Goal: Task Accomplishment & Management: Complete application form

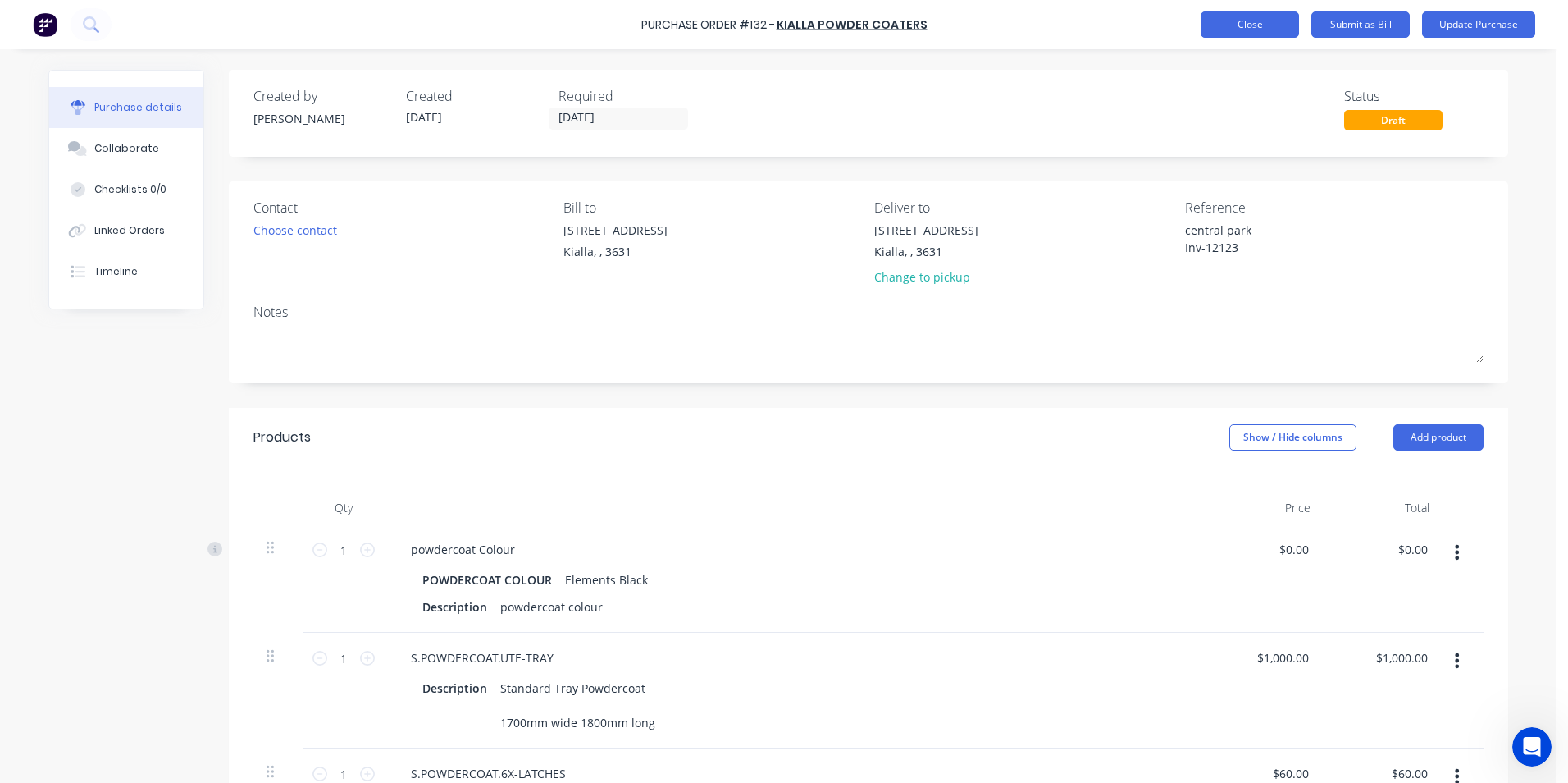
click at [1242, 27] on button "Close" at bounding box center [1250, 24] width 99 height 26
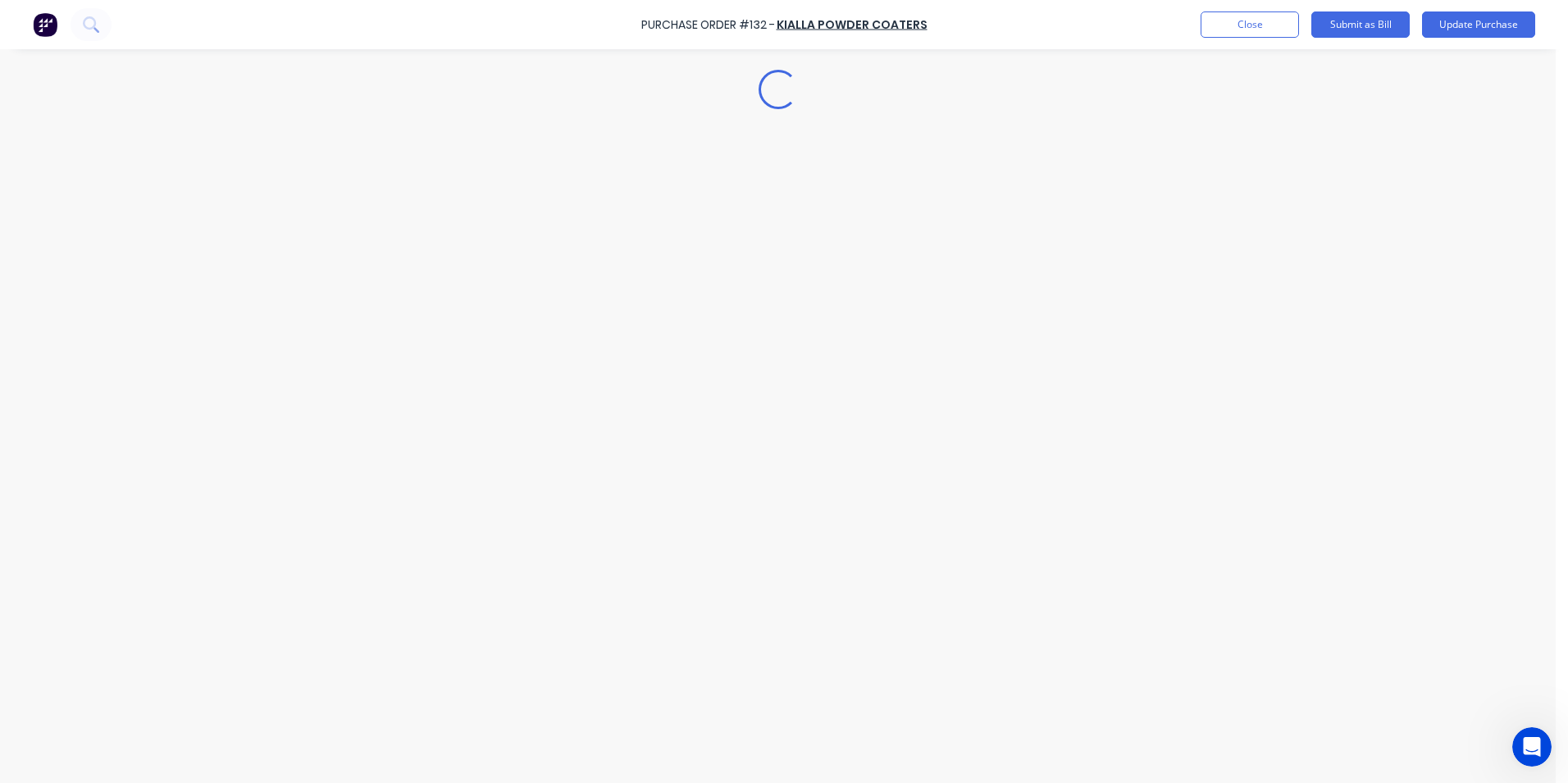
type textarea "x"
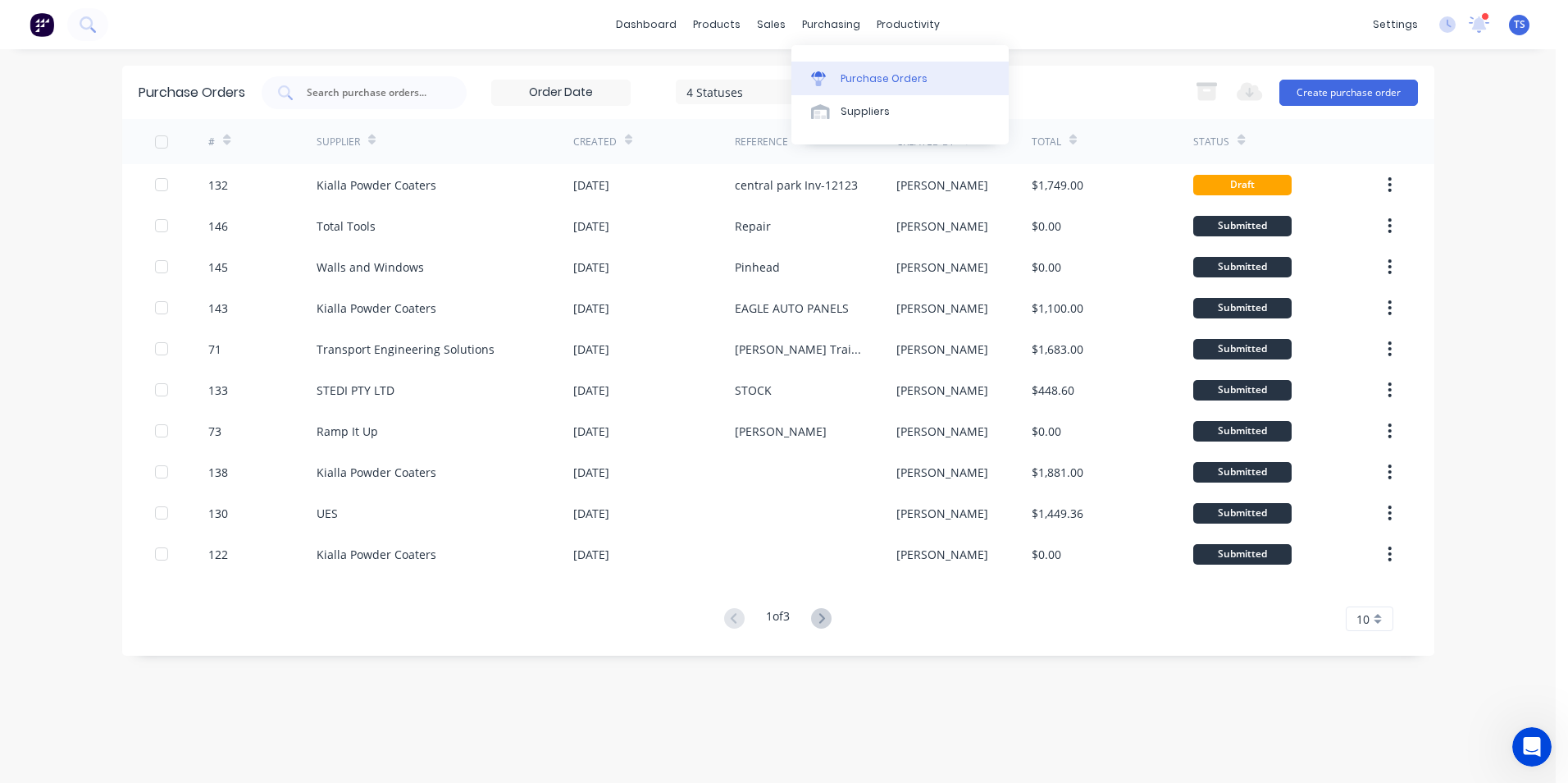
click at [866, 82] on div "Purchase Orders" at bounding box center [884, 79] width 87 height 15
click at [866, 79] on div "Purchase Orders" at bounding box center [884, 79] width 87 height 15
click at [1392, 100] on button "Create purchase order" at bounding box center [1349, 93] width 139 height 26
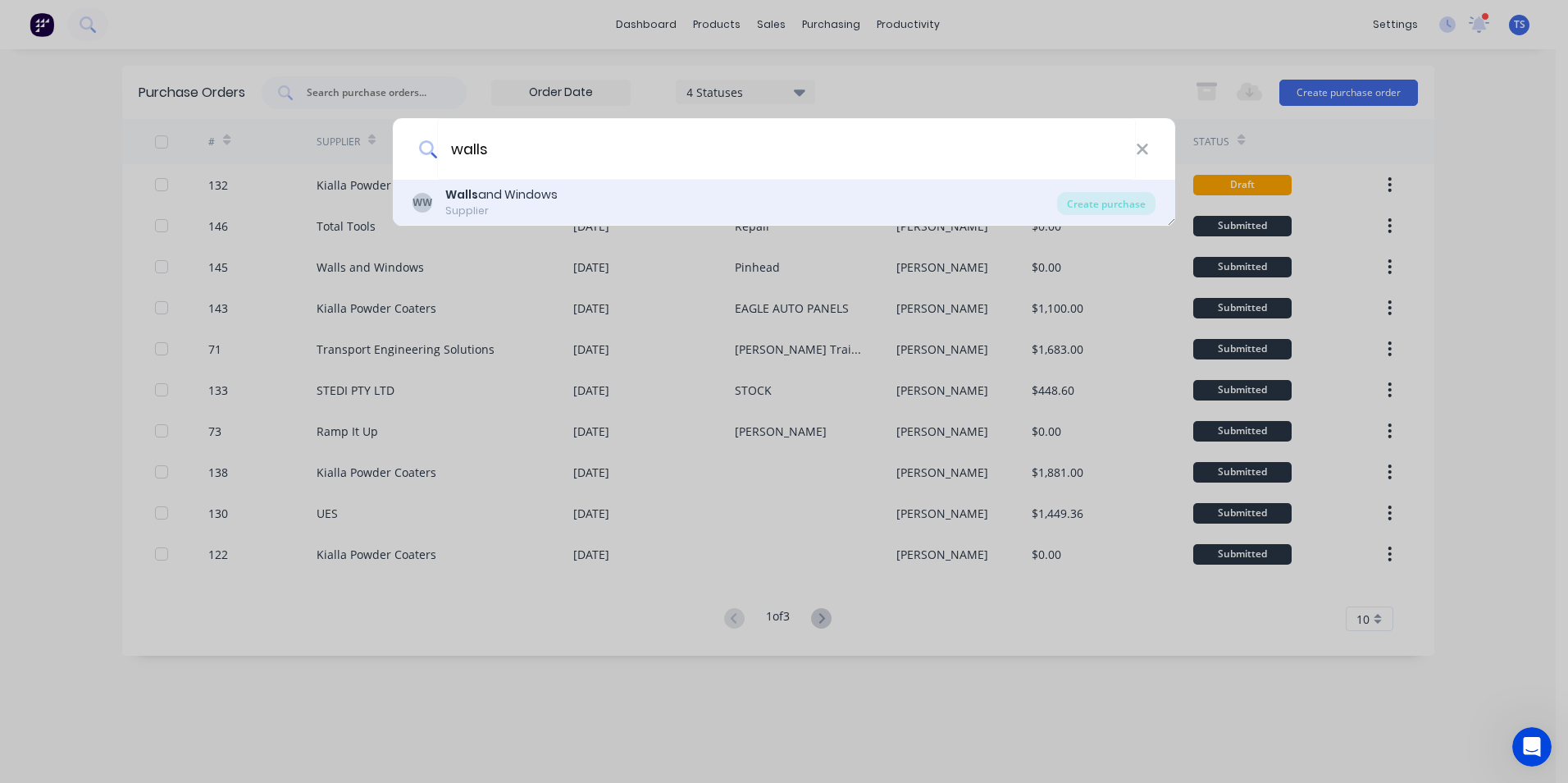
type input "walls"
click at [463, 209] on div "Supplier" at bounding box center [502, 210] width 112 height 15
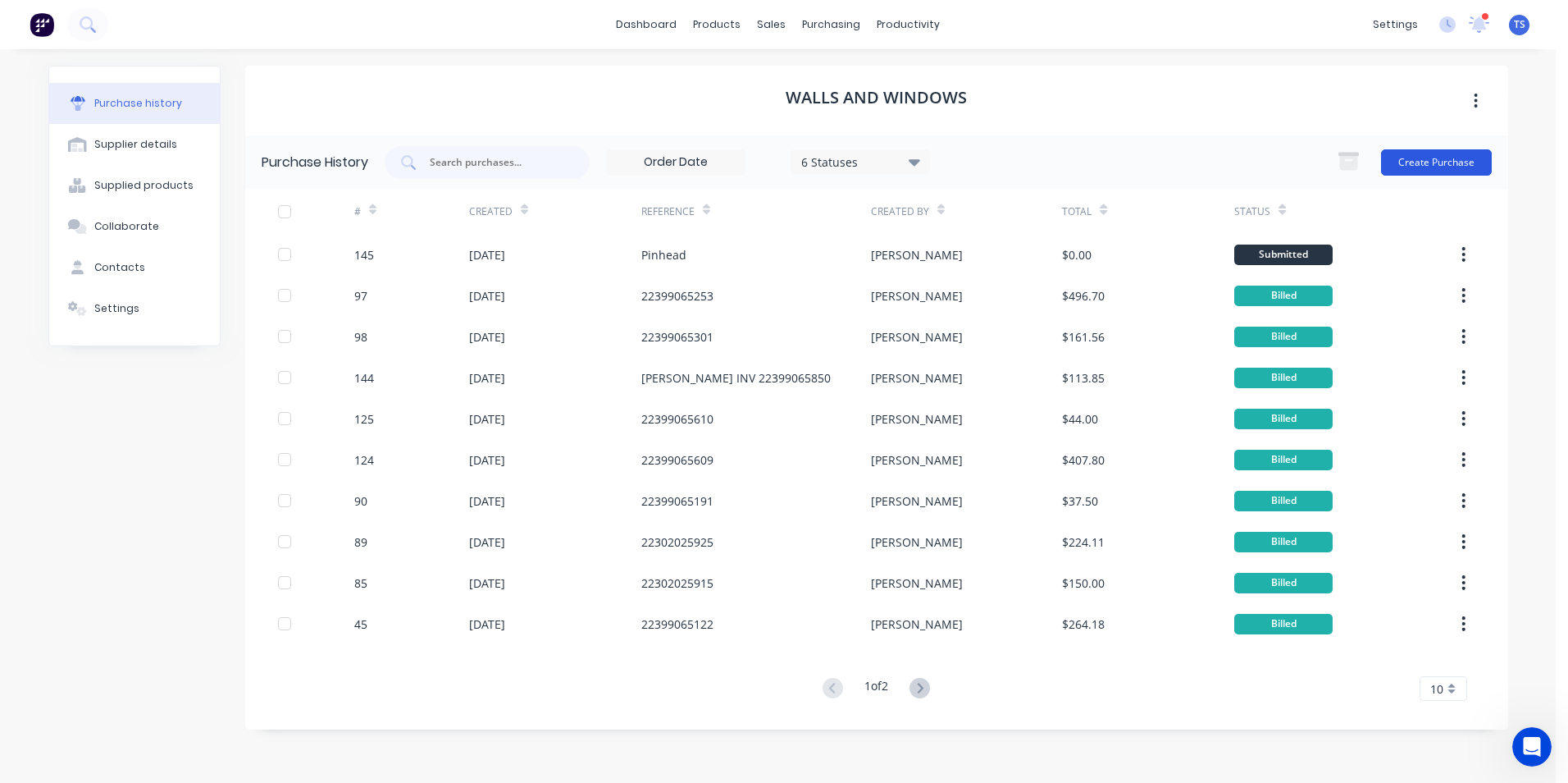
click at [1438, 159] on button "Create Purchase" at bounding box center [1437, 162] width 111 height 26
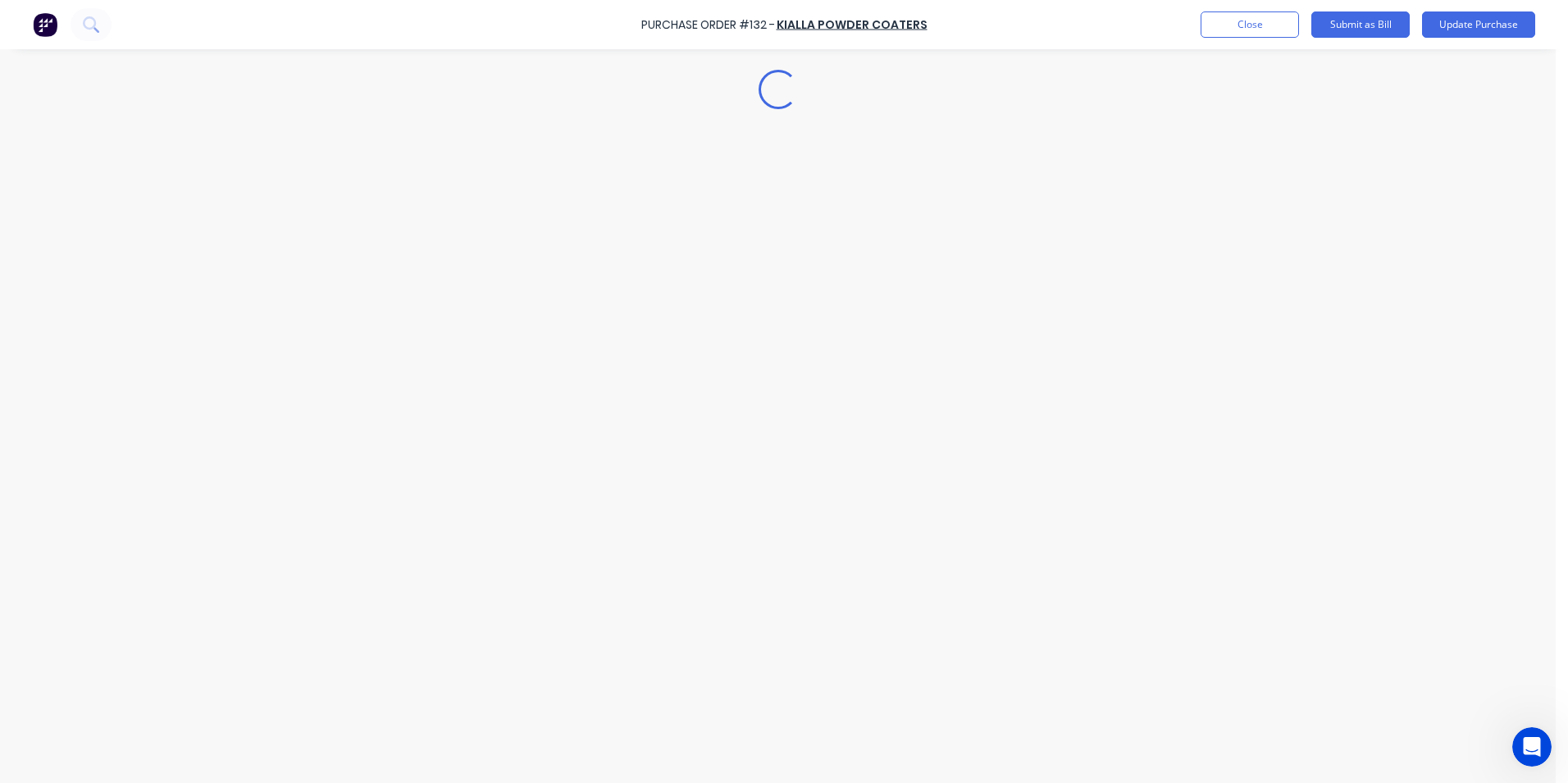
type textarea "x"
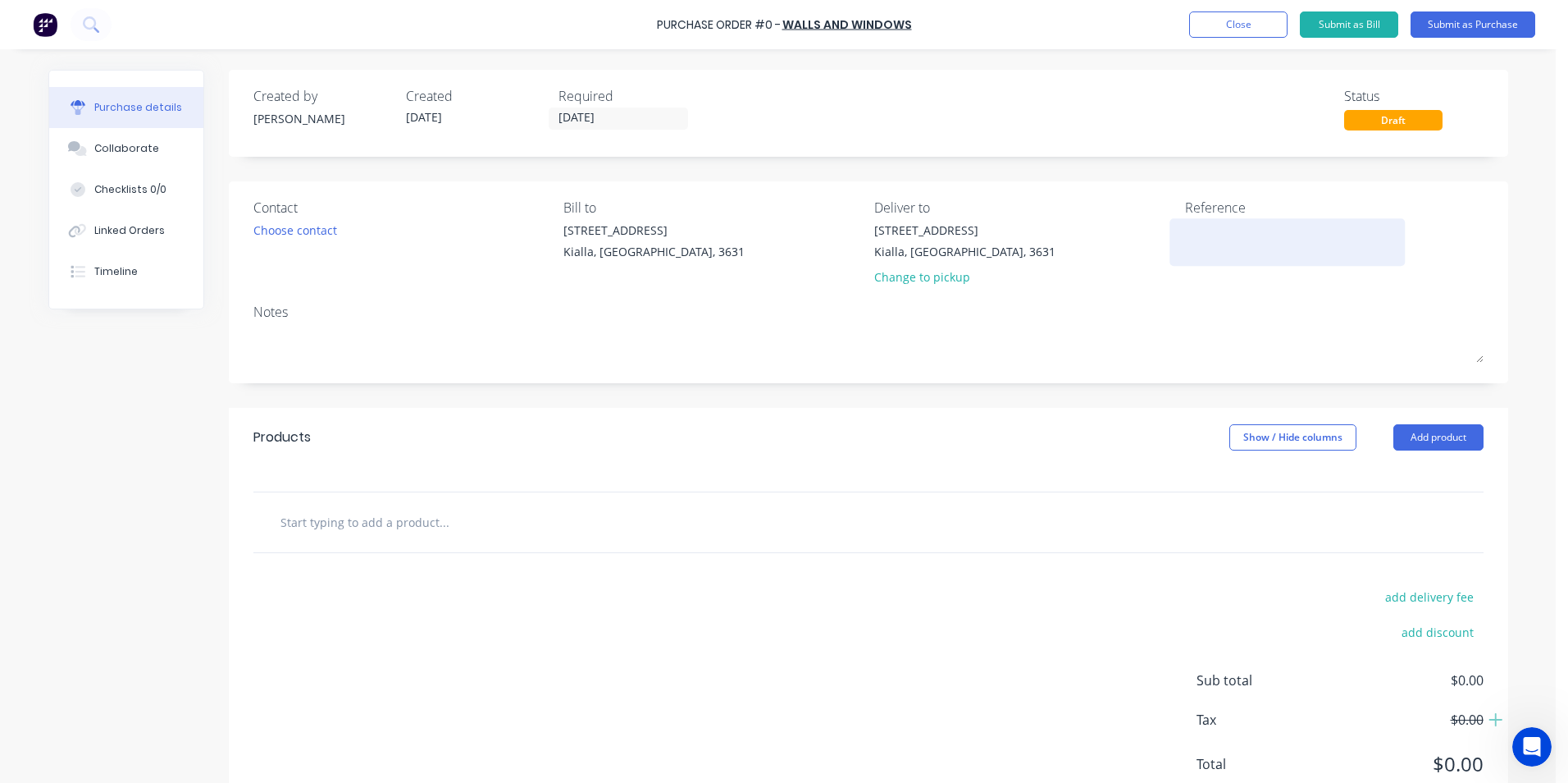
click at [1186, 229] on textarea at bounding box center [1288, 240] width 205 height 37
type textarea "[PERSON_NAME]"
type textarea "x"
type textarea "[PERSON_NAME]"
click at [359, 519] on input "text" at bounding box center [443, 522] width 328 height 33
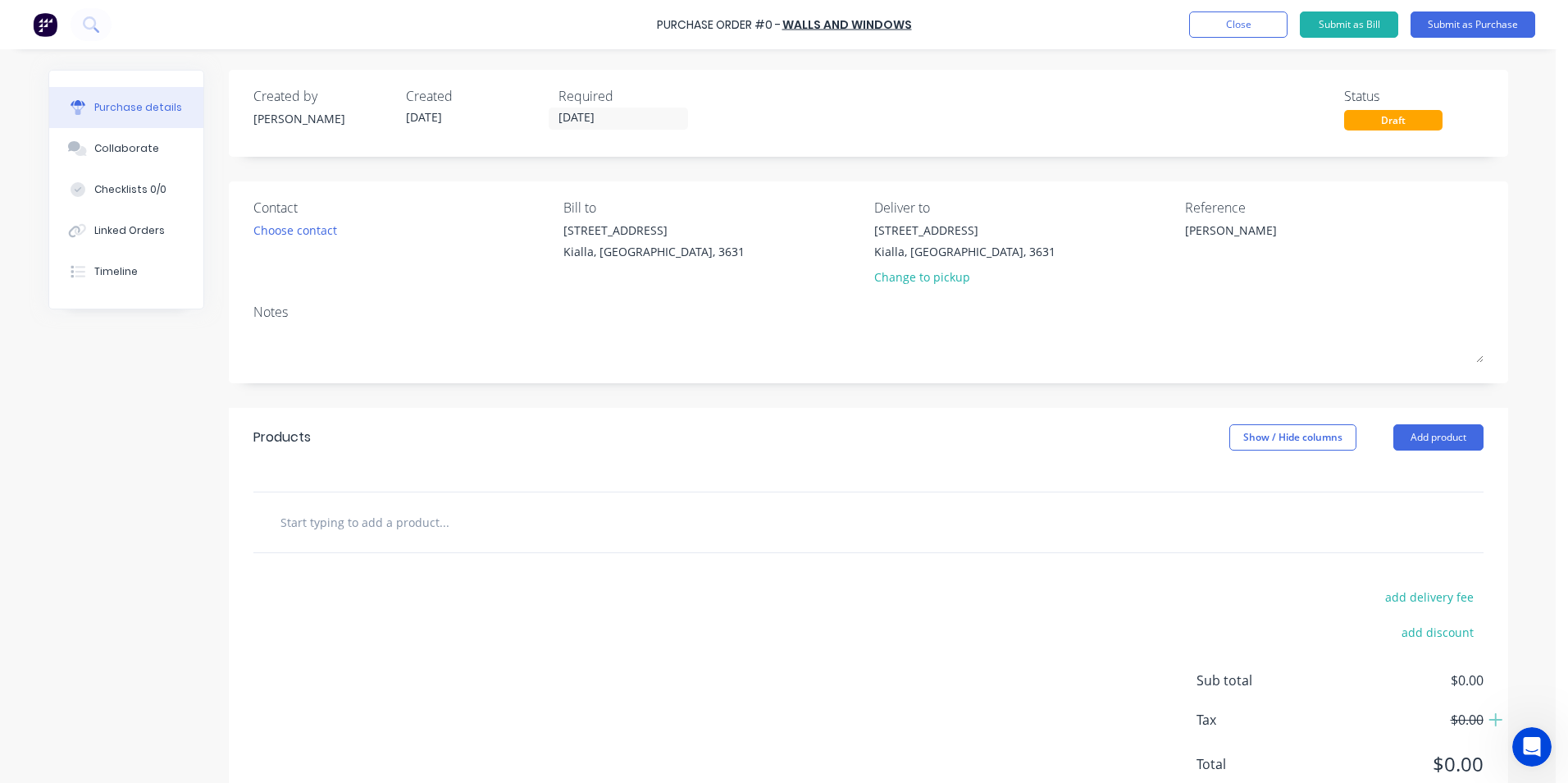
type textarea "x"
type input "P"
type textarea "x"
type input "Pa"
type textarea "x"
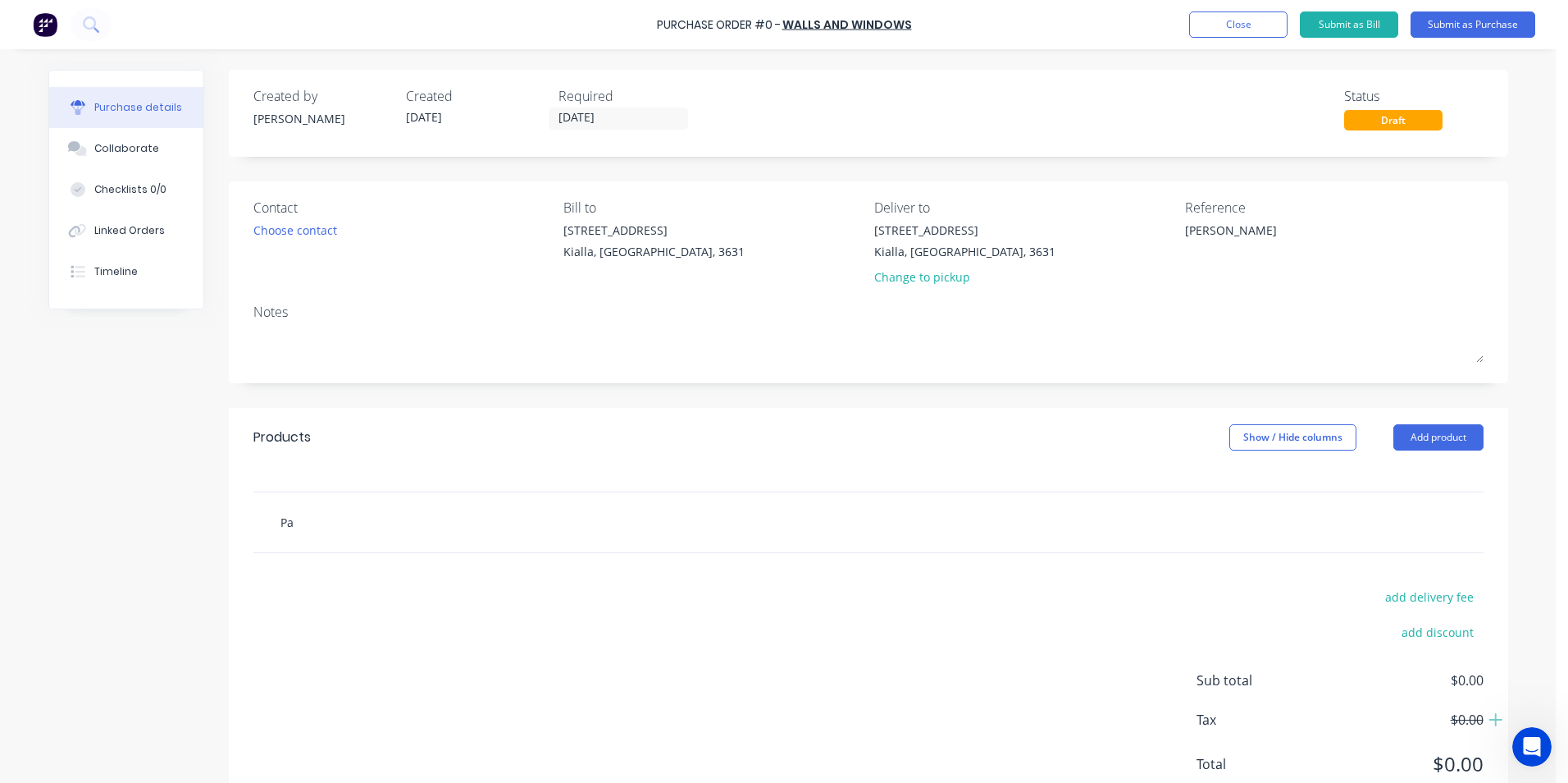
type input "Pai"
type textarea "x"
type input "Pain"
type textarea "x"
type input "Paint"
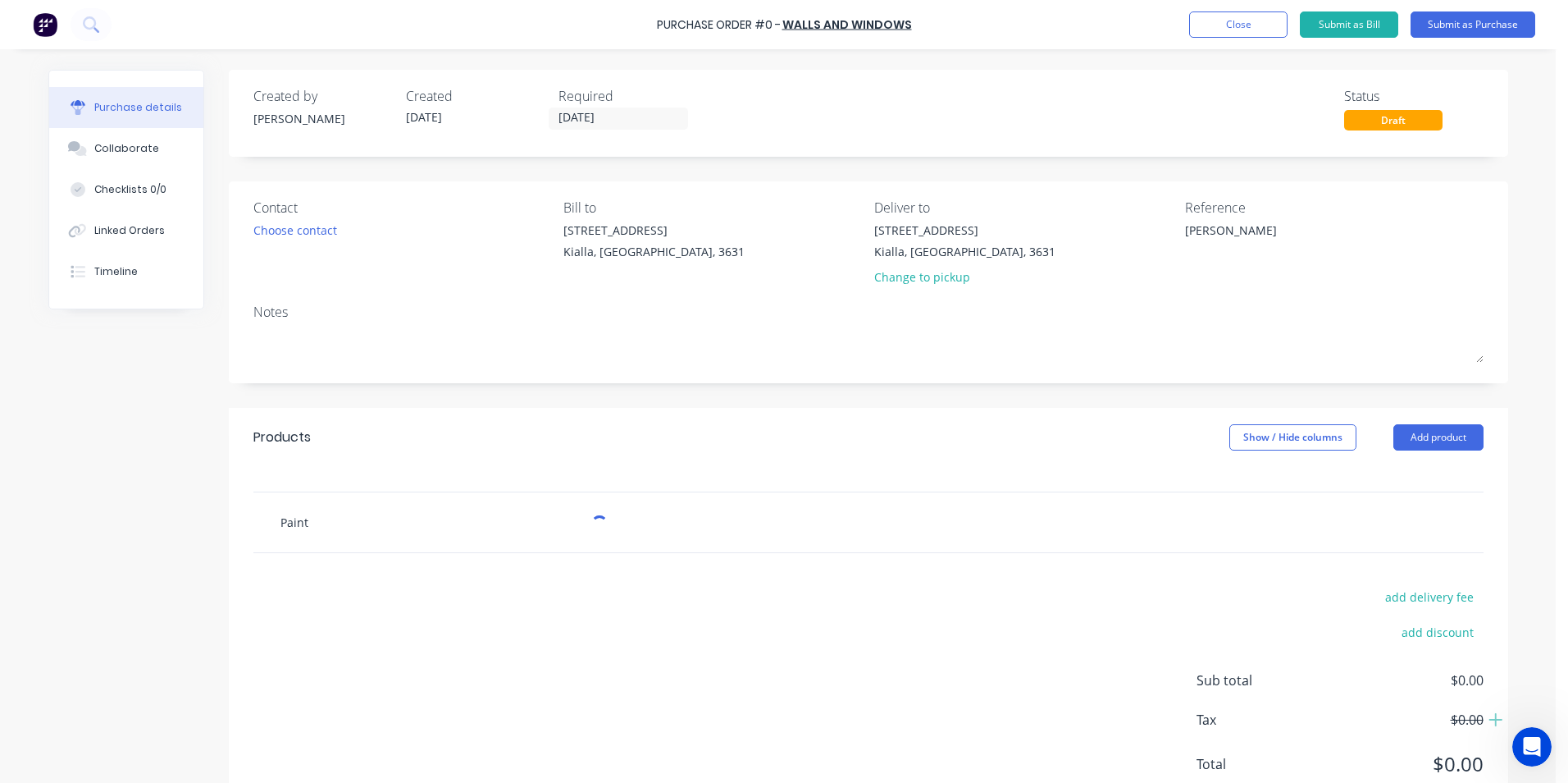
type textarea "x"
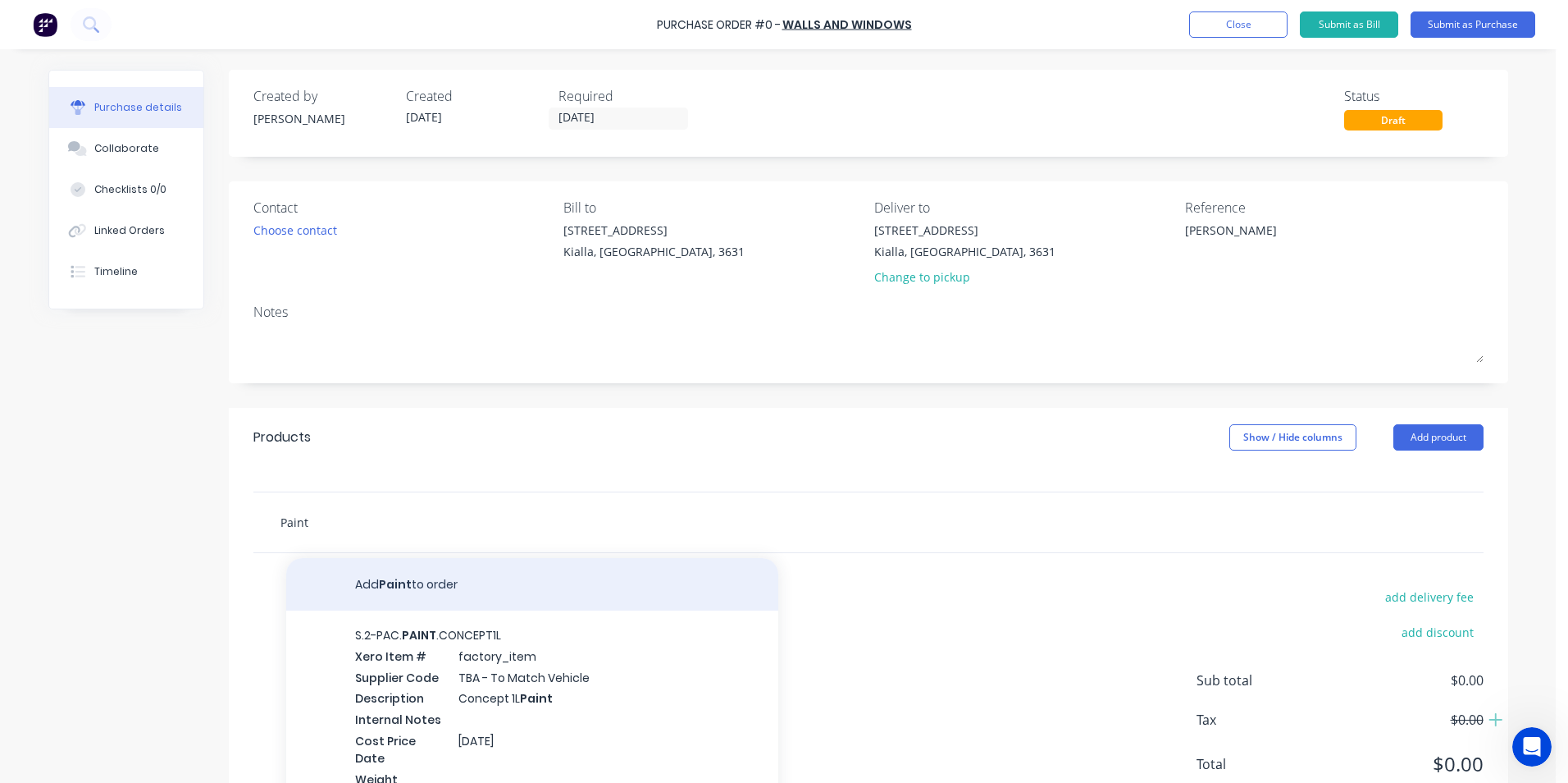
type input "Paint"
click at [413, 583] on button "Add Paint to order" at bounding box center [532, 584] width 492 height 53
type textarea "x"
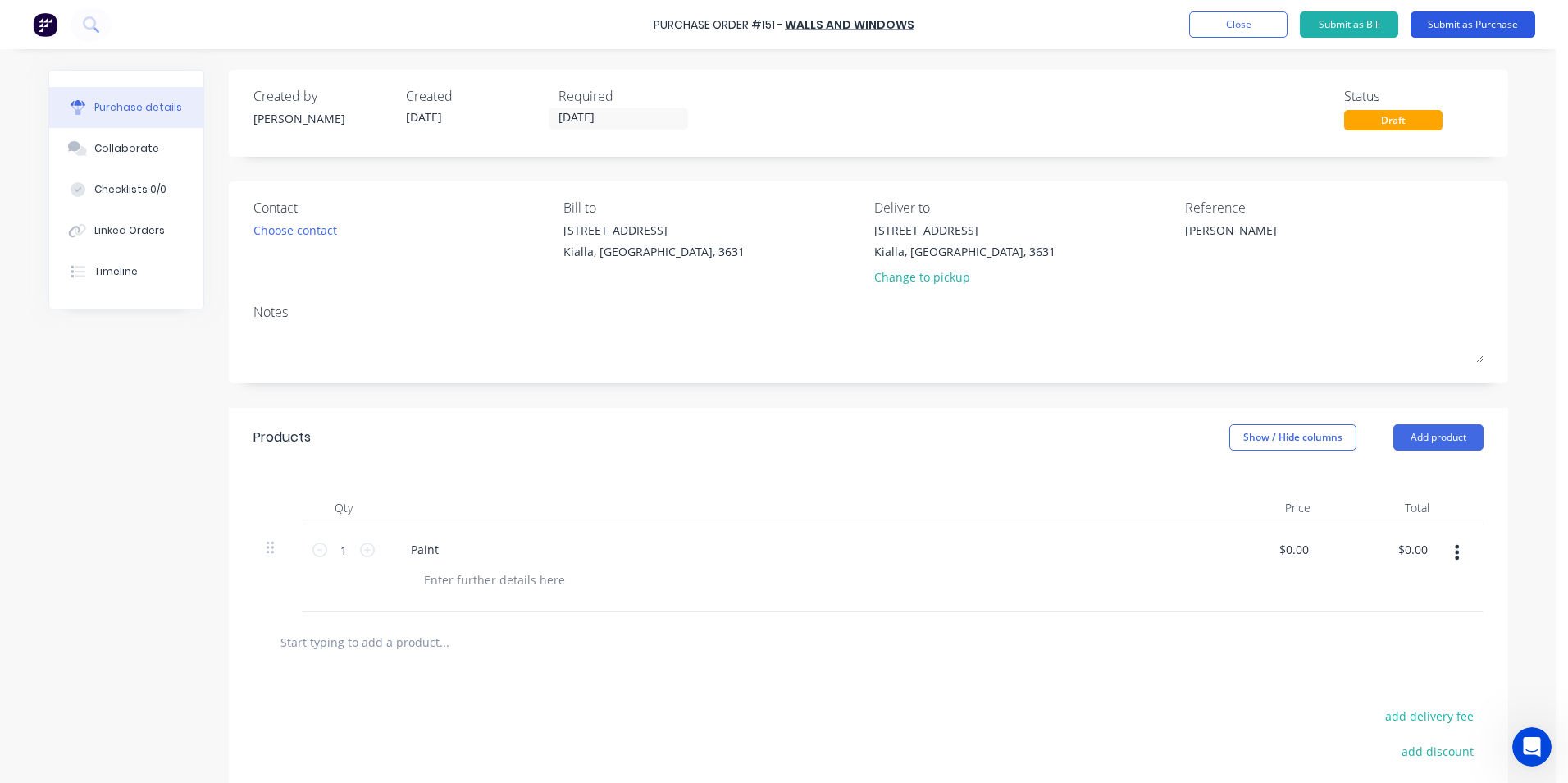
click at [1476, 23] on button "Submit as Purchase" at bounding box center [1473, 24] width 124 height 26
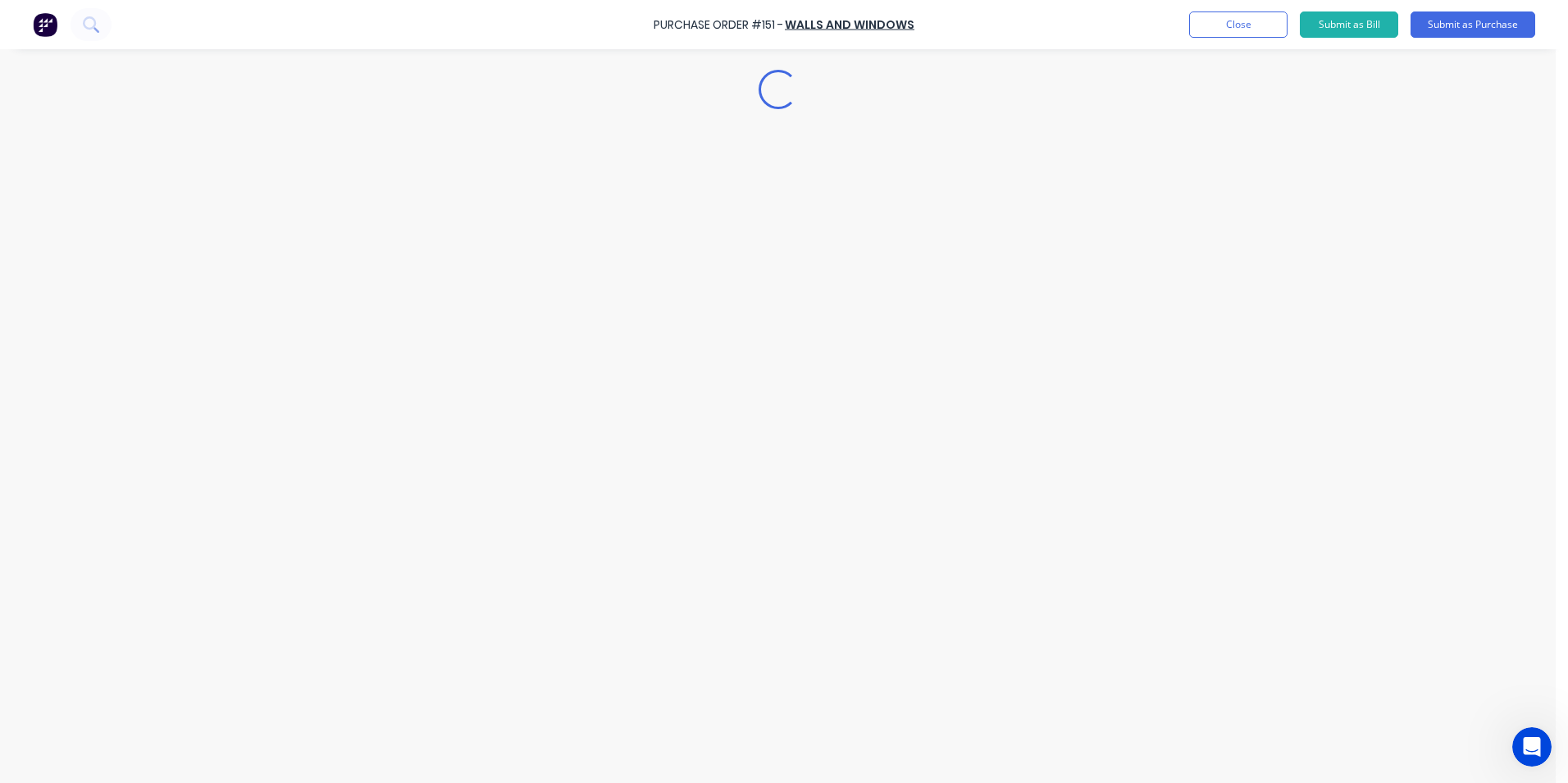
type textarea "x"
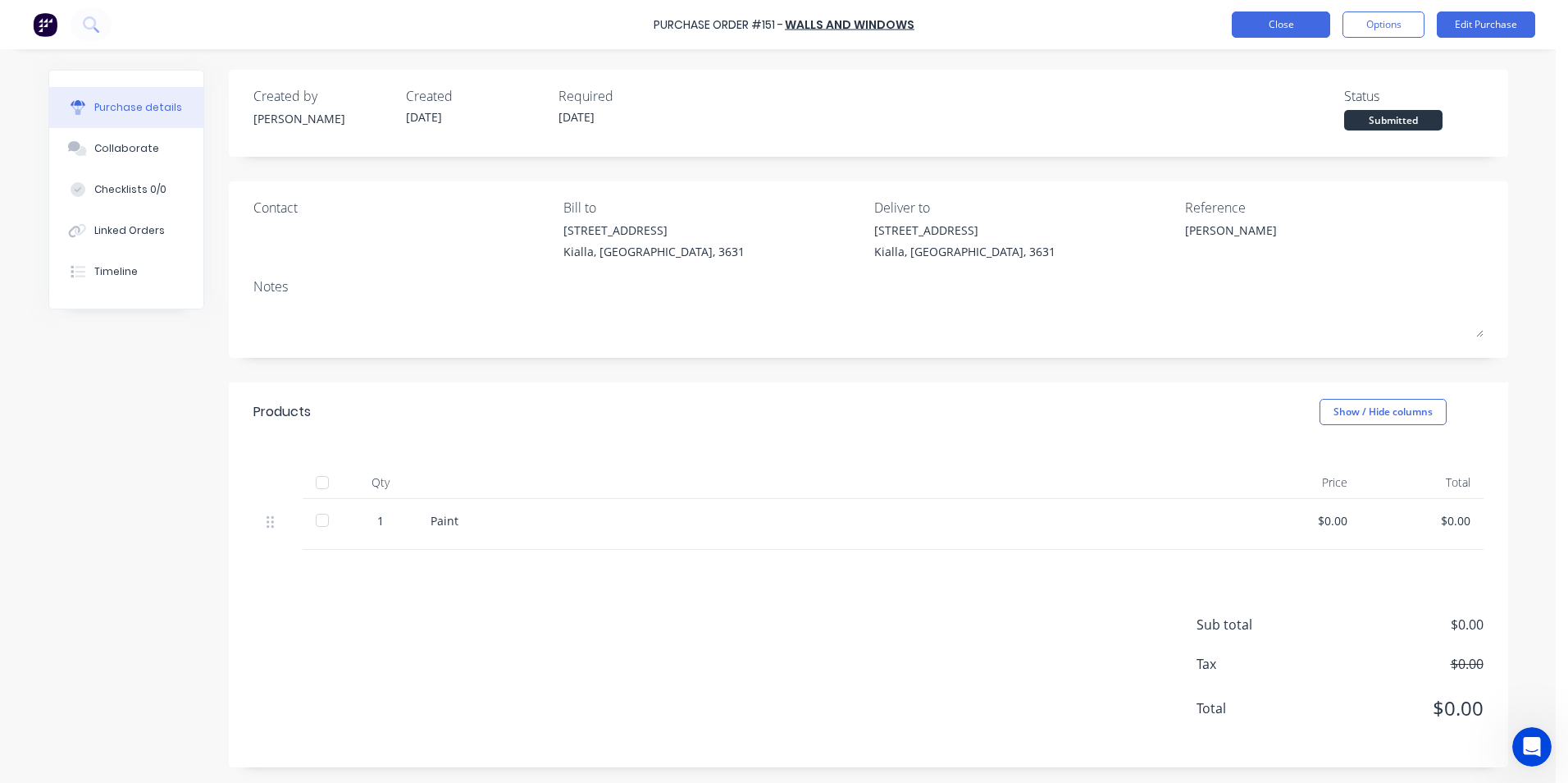
click at [1293, 27] on button "Close" at bounding box center [1281, 24] width 99 height 26
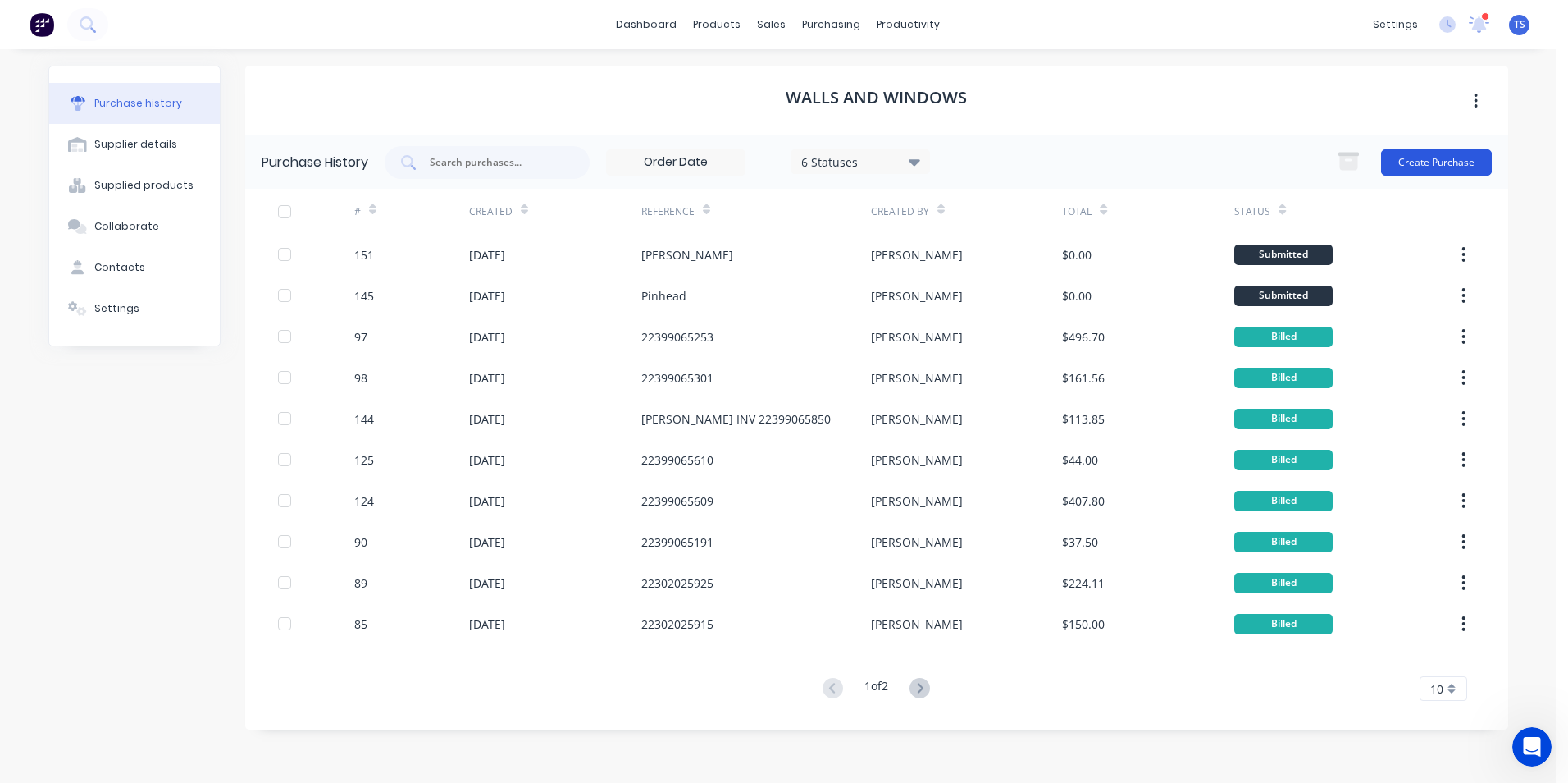
click at [1457, 160] on button "Create Purchase" at bounding box center [1437, 162] width 111 height 26
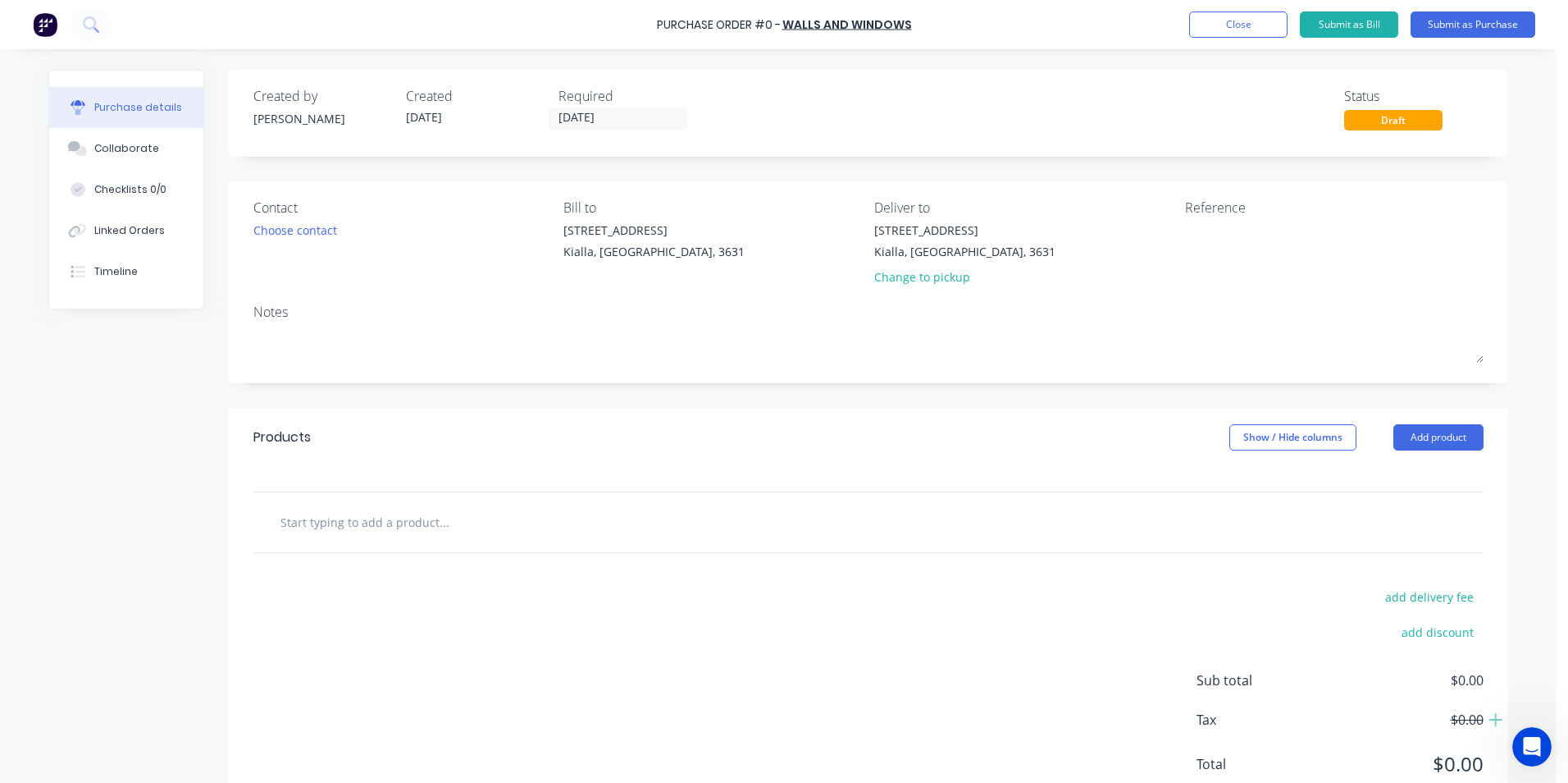
click at [385, 526] on input "text" at bounding box center [443, 522] width 328 height 33
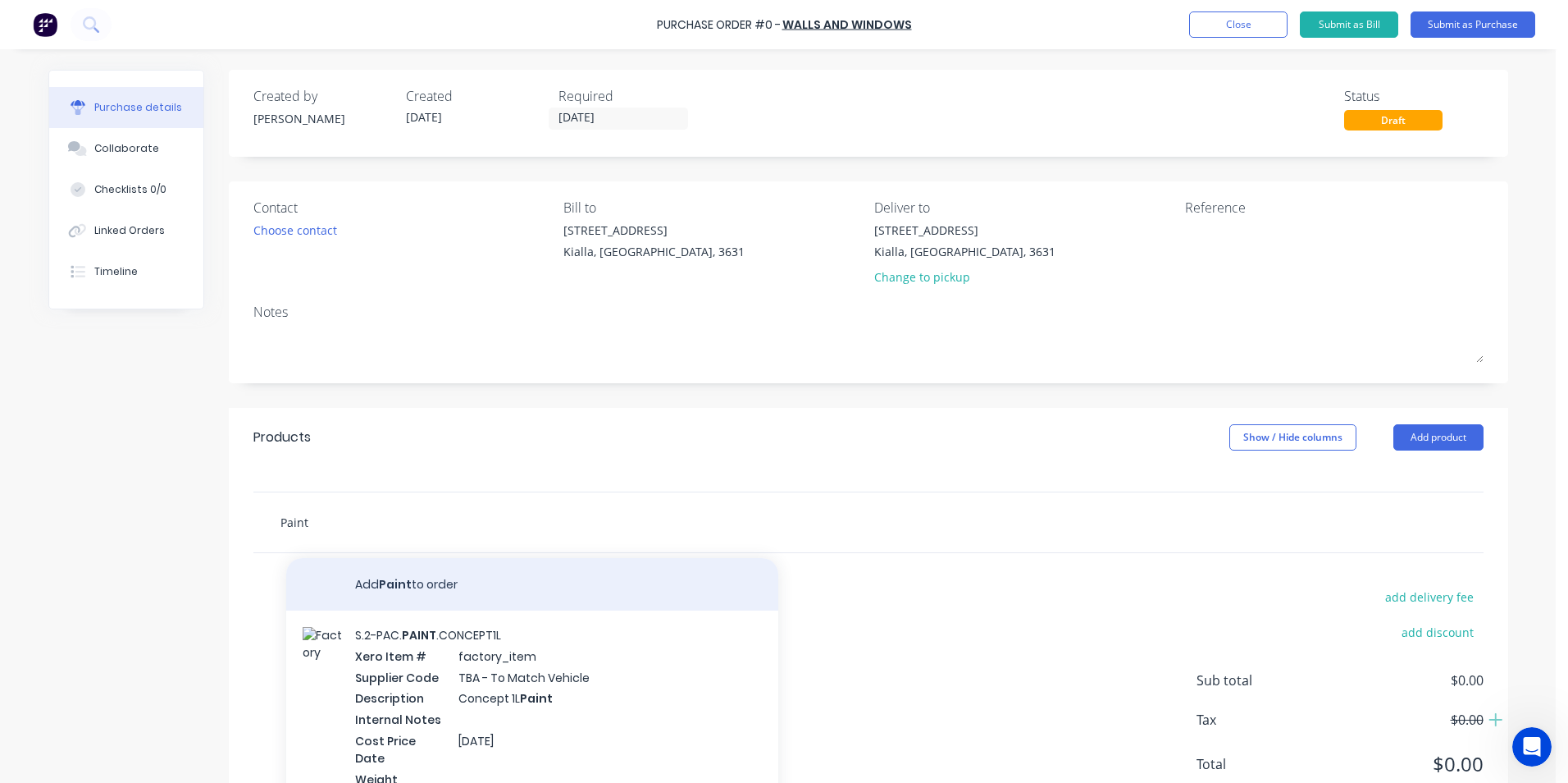
type input "Paint"
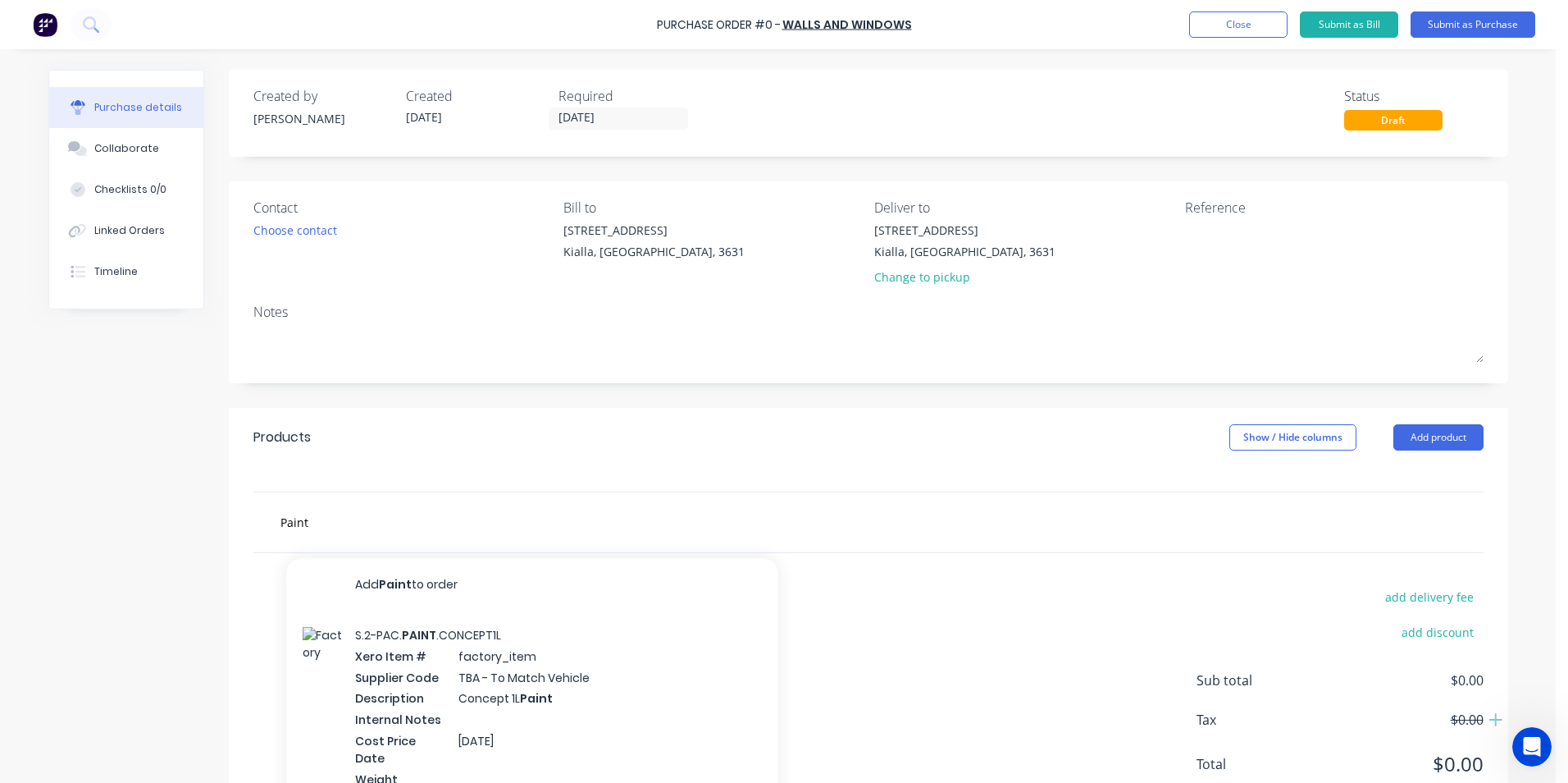
drag, startPoint x: 399, startPoint y: 583, endPoint x: 716, endPoint y: 621, distance: 319.3
click at [399, 583] on button "Add Paint to order" at bounding box center [532, 584] width 492 height 53
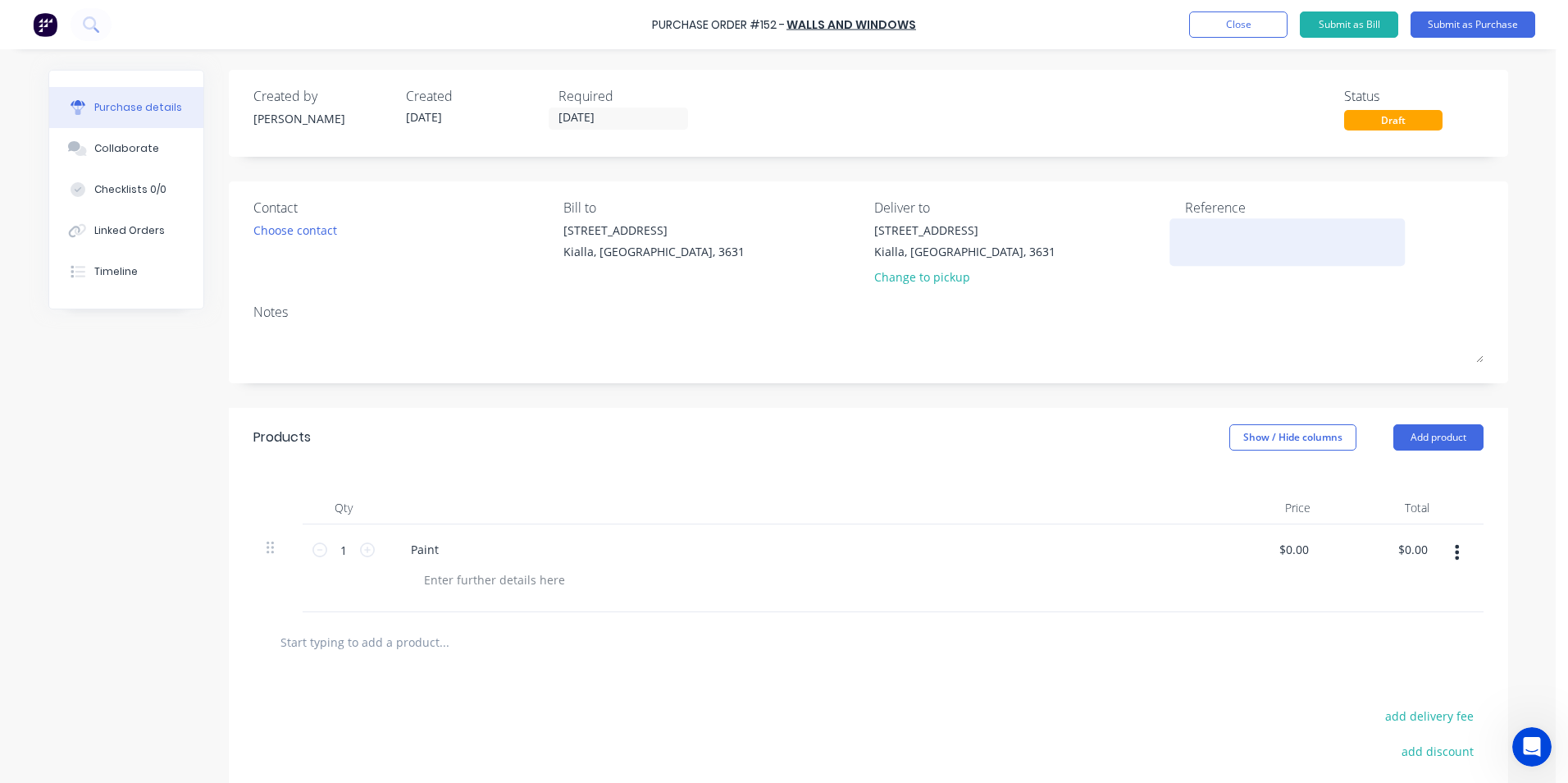
click at [1185, 232] on textarea at bounding box center [1288, 240] width 205 height 37
type textarea "[PERSON_NAME]"
type textarea "x"
type textarea "[PERSON_NAME]"
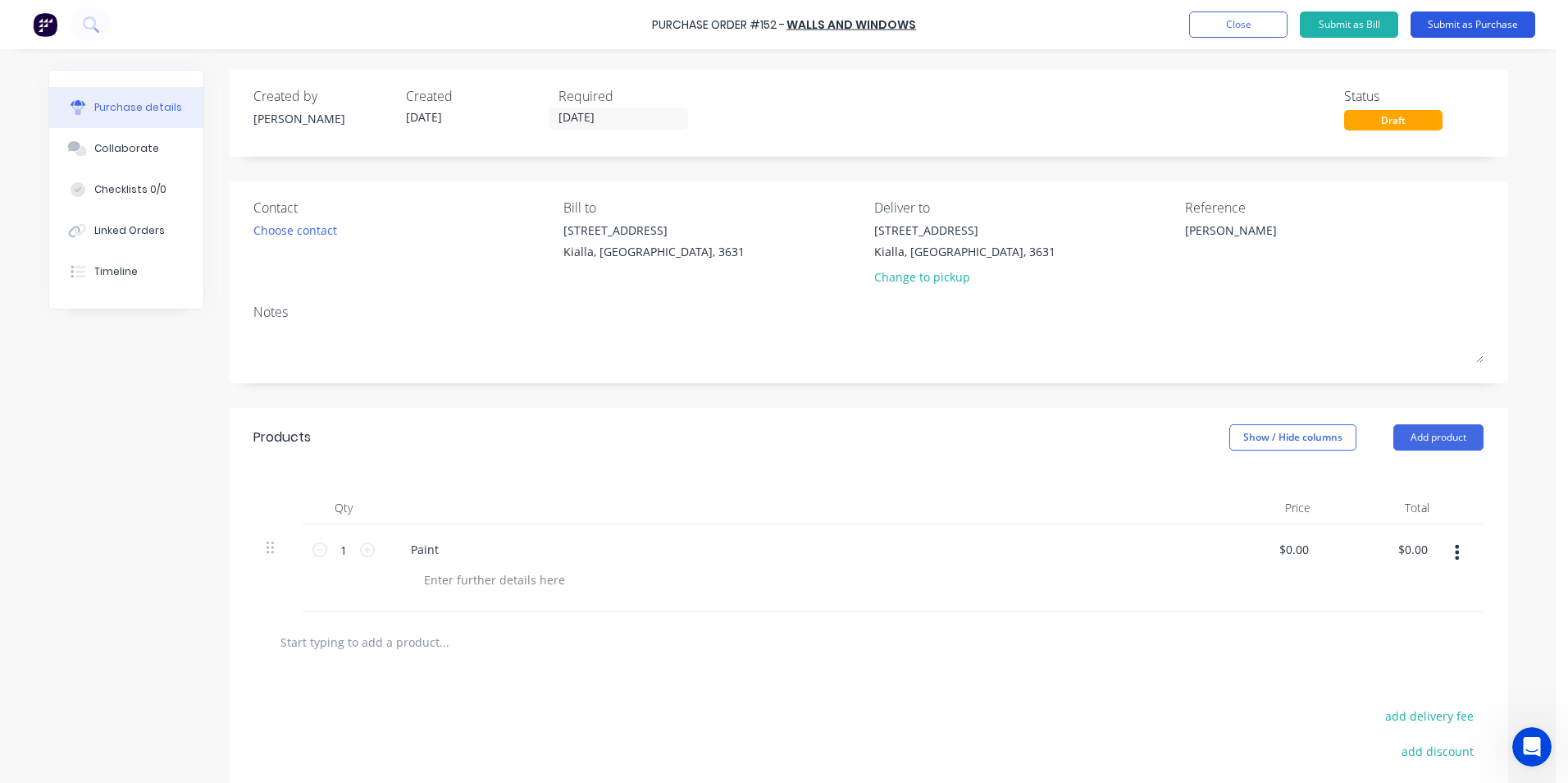
click at [1467, 22] on button "Submit as Purchase" at bounding box center [1473, 24] width 124 height 26
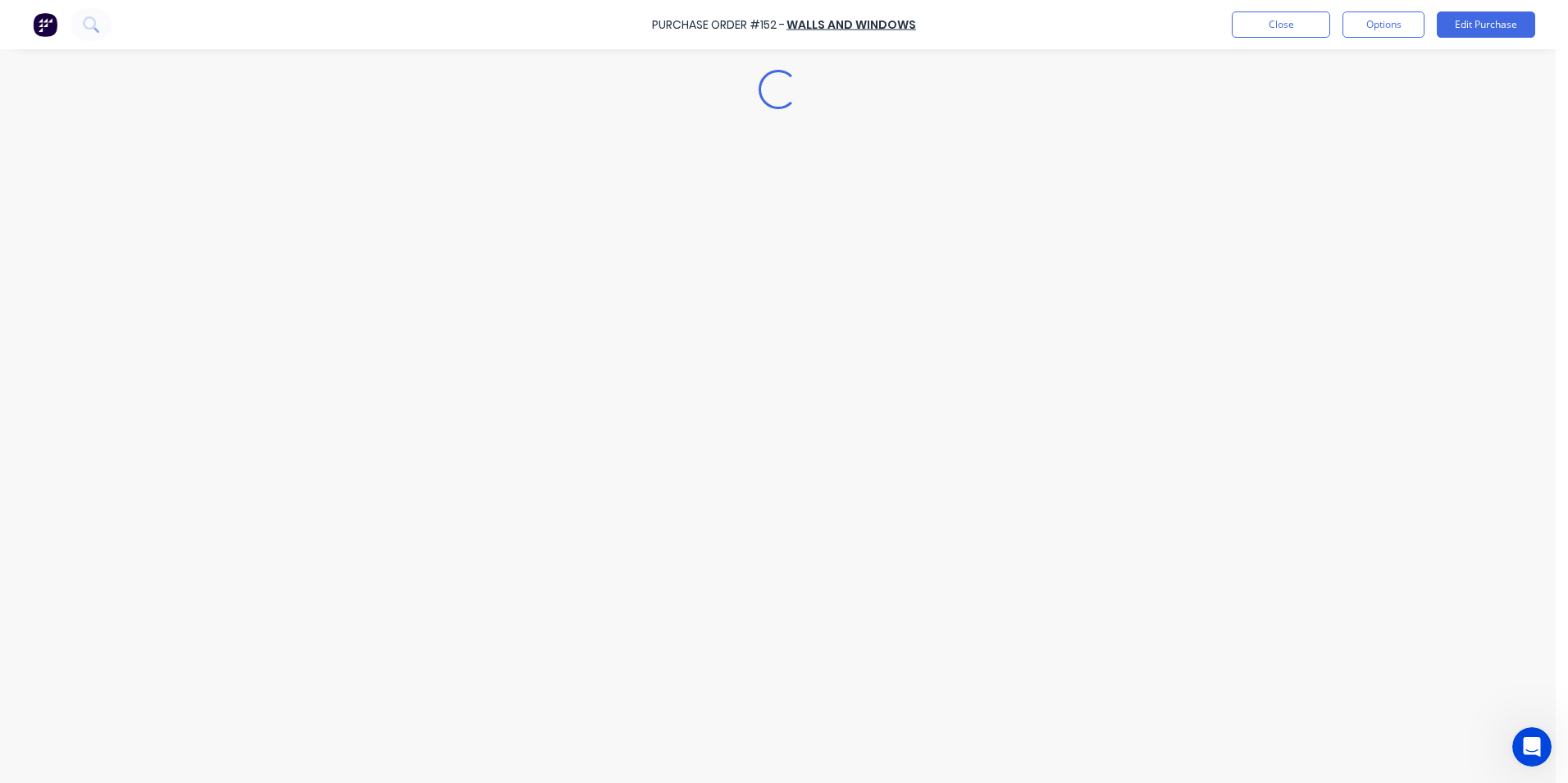
type textarea "x"
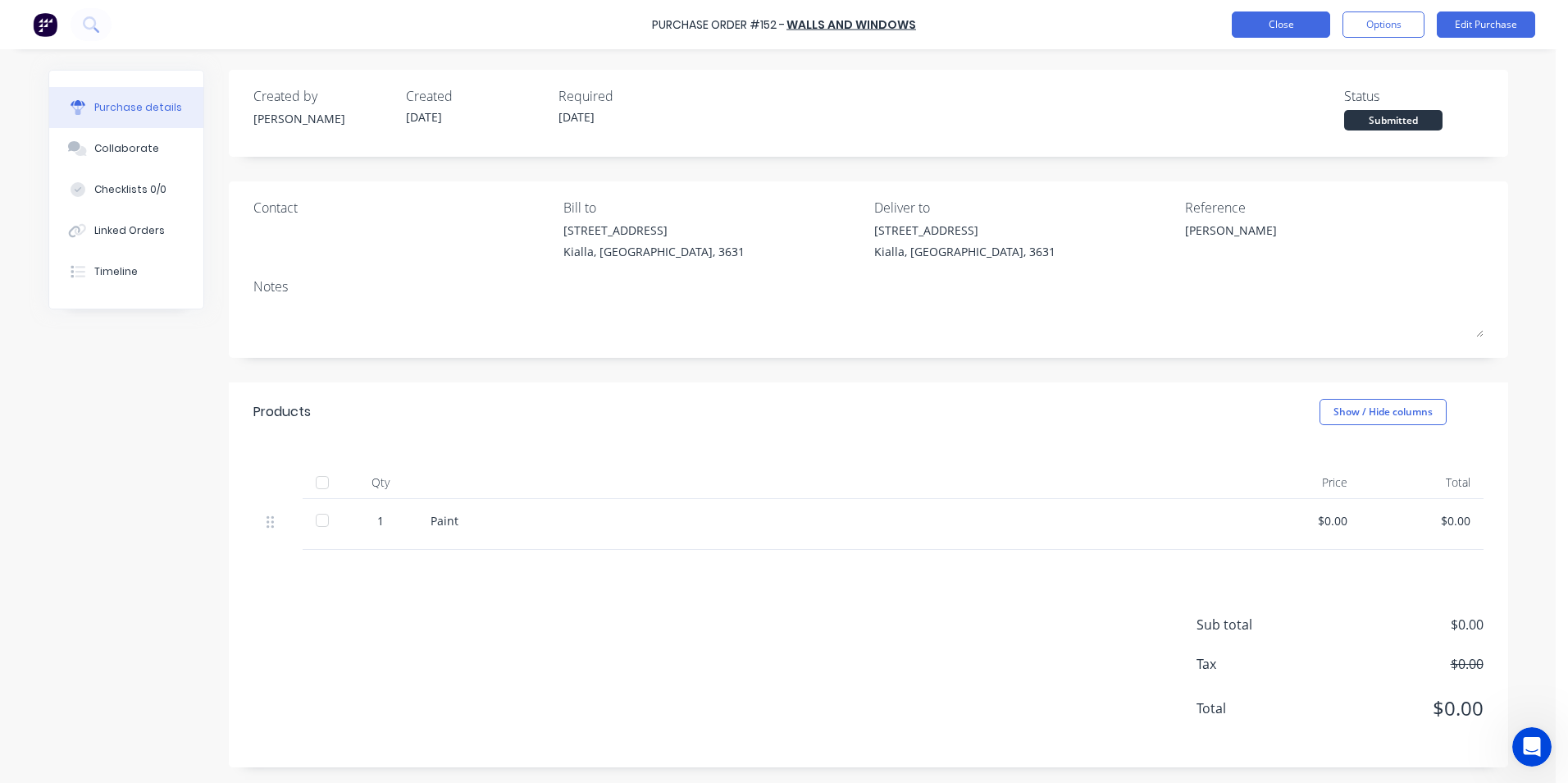
click at [1263, 24] on button "Close" at bounding box center [1281, 24] width 99 height 26
